Goal: Transaction & Acquisition: Book appointment/travel/reservation

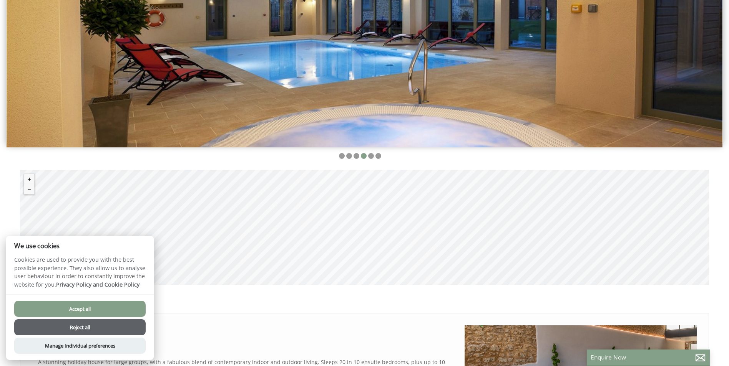
scroll to position [307, 0]
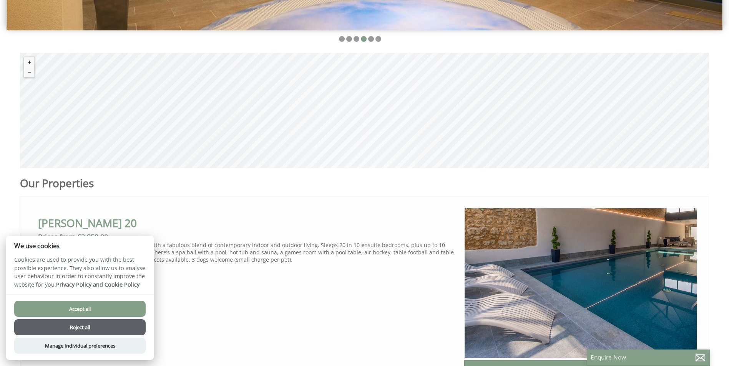
click at [106, 313] on button "Accept all" at bounding box center [79, 309] width 131 height 16
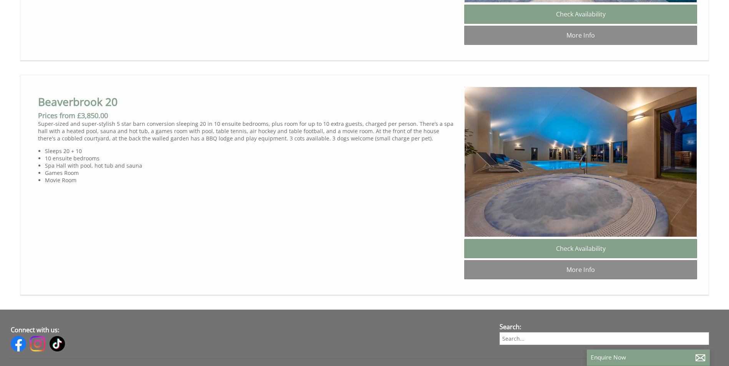
scroll to position [710, 0]
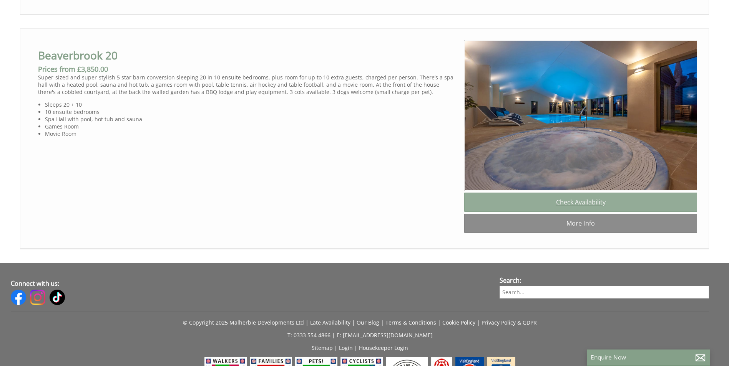
click at [518, 212] on link "Check Availability" at bounding box center [580, 202] width 233 height 19
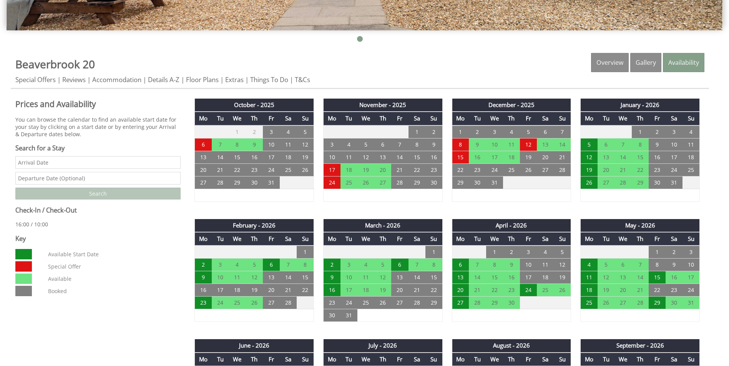
scroll to position [346, 0]
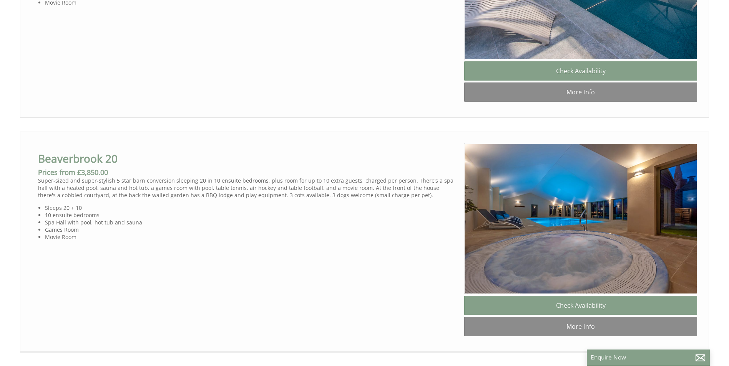
scroll to position [556, 0]
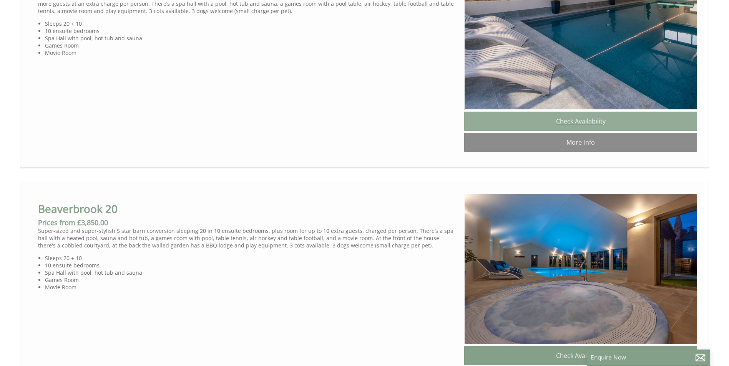
click at [544, 128] on link "Check Availability" at bounding box center [580, 121] width 233 height 19
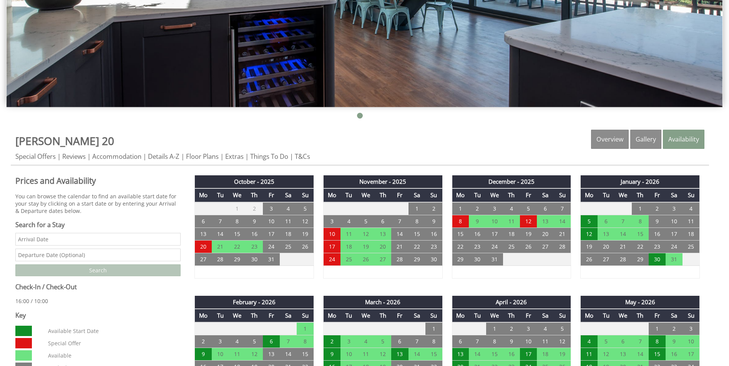
scroll to position [346, 0]
